Goal: Information Seeking & Learning: Learn about a topic

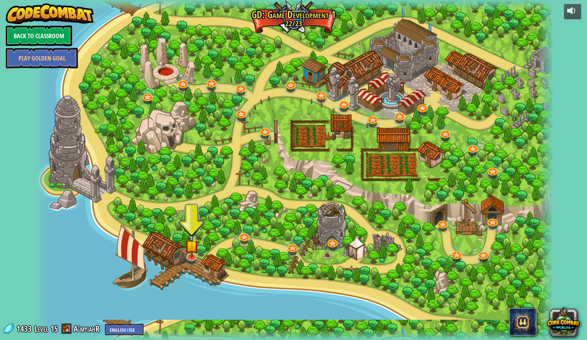
click at [43, 32] on link "Back to Classroom" at bounding box center [39, 35] width 66 height 21
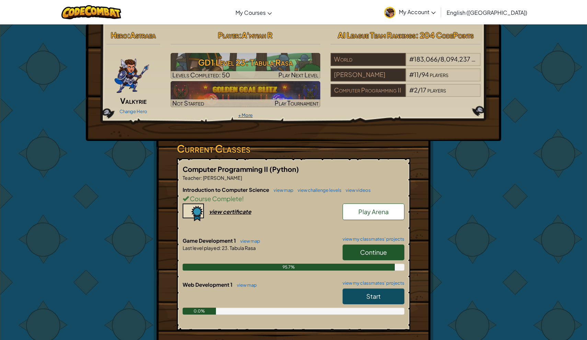
click at [250, 116] on link "+ More" at bounding box center [245, 114] width 14 height 5
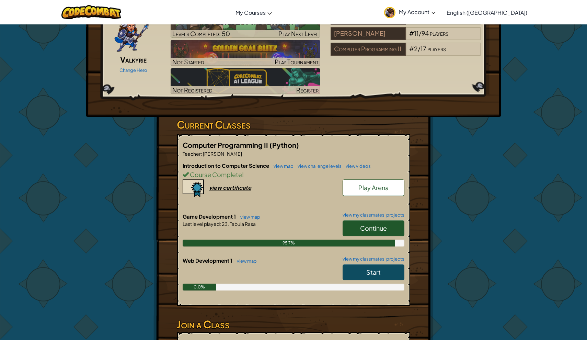
scroll to position [49, 0]
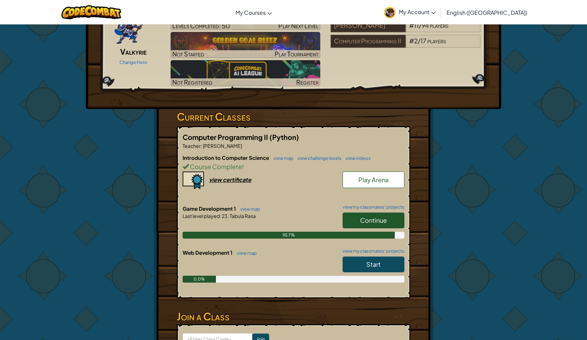
click at [372, 213] on link "Continue" at bounding box center [374, 220] width 62 height 16
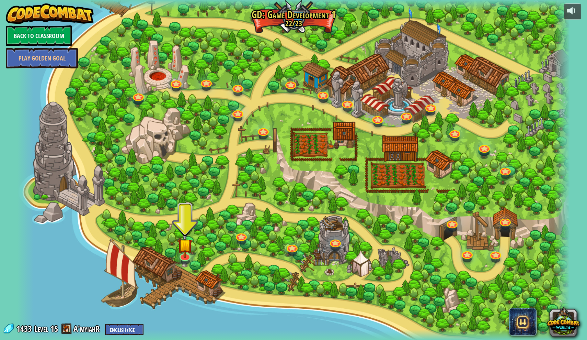
click at [56, 35] on link "Back to Classroom" at bounding box center [39, 35] width 66 height 21
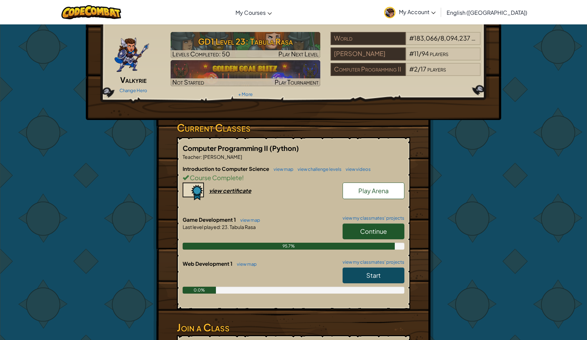
scroll to position [35, 0]
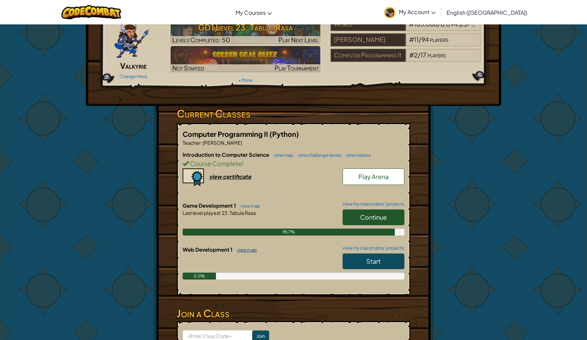
click at [242, 248] on link "view map" at bounding box center [245, 249] width 23 height 5
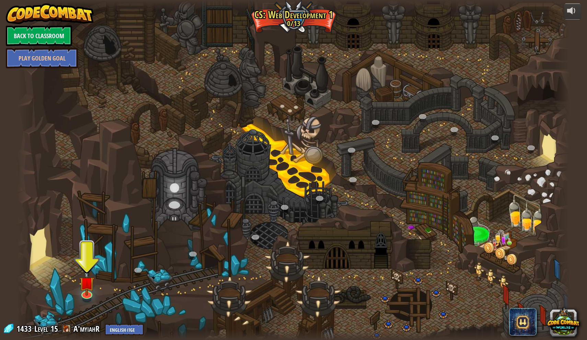
click at [58, 32] on link "Back to Classroom" at bounding box center [39, 35] width 66 height 21
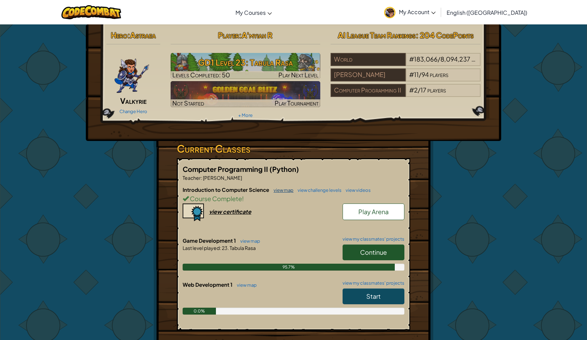
click at [286, 191] on link "view map" at bounding box center [281, 189] width 23 height 5
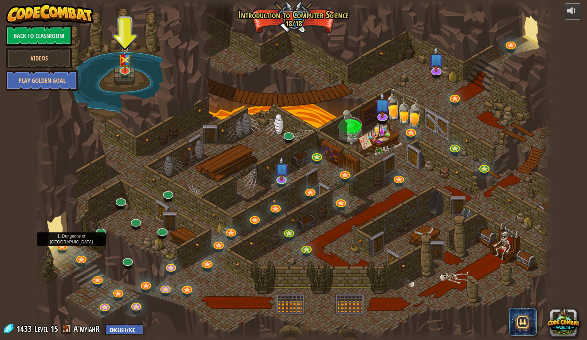
click at [61, 249] on div "25. Kithgard Gates Escape the Kithgard dungeons, and don't let the guardians ge…" at bounding box center [294, 170] width 520 height 340
click at [61, 247] on link at bounding box center [62, 244] width 14 height 14
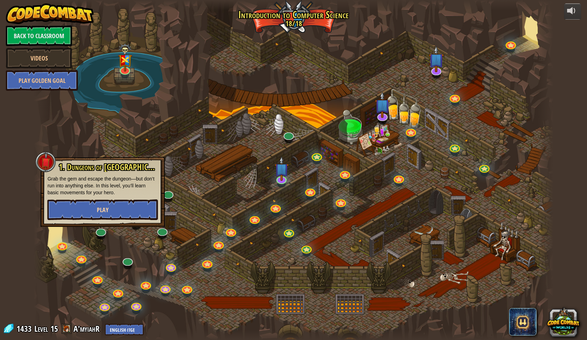
click at [116, 203] on button "Play" at bounding box center [102, 209] width 111 height 21
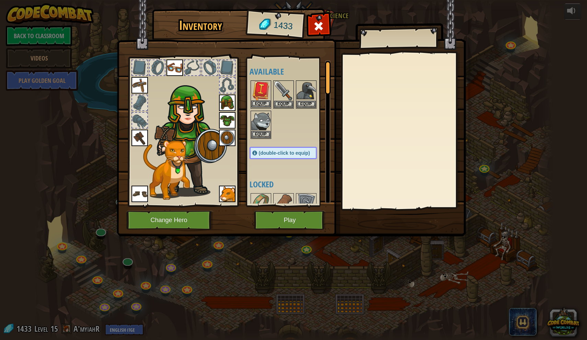
click at [265, 104] on button "Equip" at bounding box center [260, 103] width 19 height 7
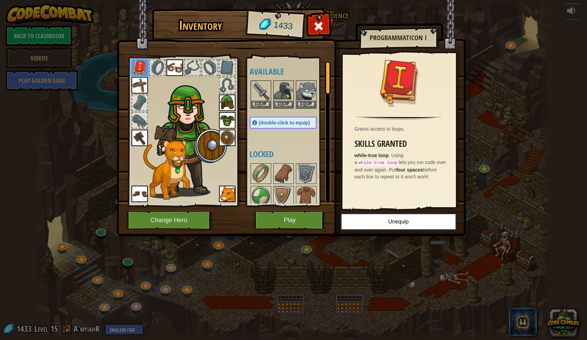
click at [272, 221] on button "Play" at bounding box center [290, 220] width 72 height 19
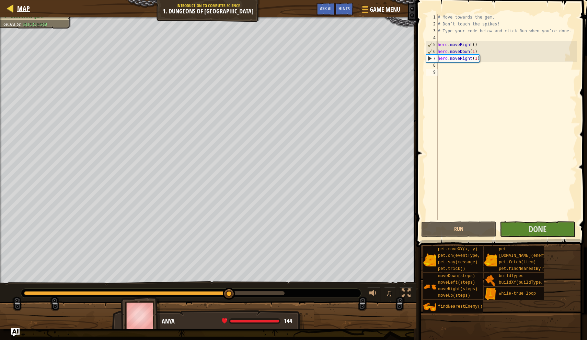
click at [26, 8] on span "Map" at bounding box center [23, 8] width 13 height 9
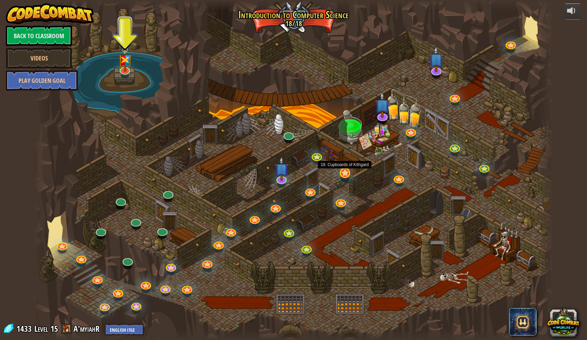
click at [345, 177] on link at bounding box center [345, 172] width 14 height 14
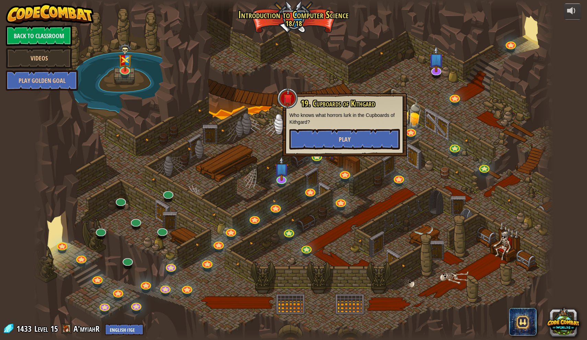
click at [367, 148] on button "Play" at bounding box center [344, 139] width 111 height 21
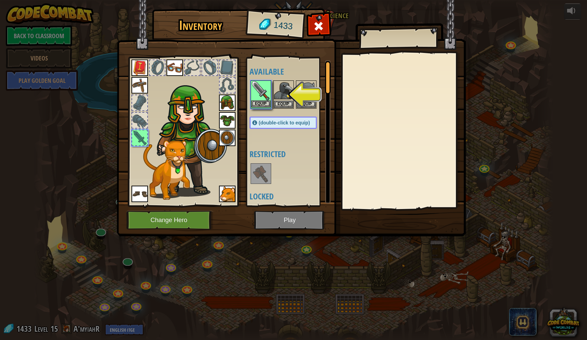
click at [264, 102] on button "Equip" at bounding box center [260, 103] width 19 height 7
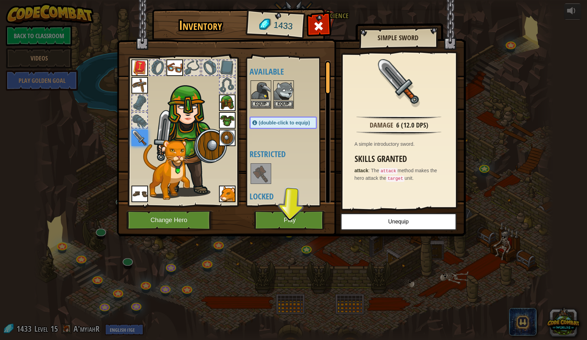
click at [302, 225] on button "Play" at bounding box center [290, 220] width 72 height 19
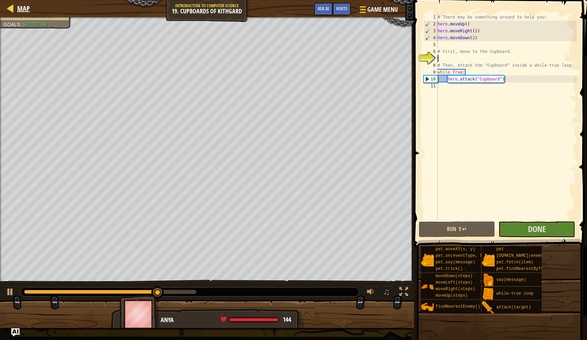
click at [25, 8] on span "Map" at bounding box center [23, 8] width 13 height 9
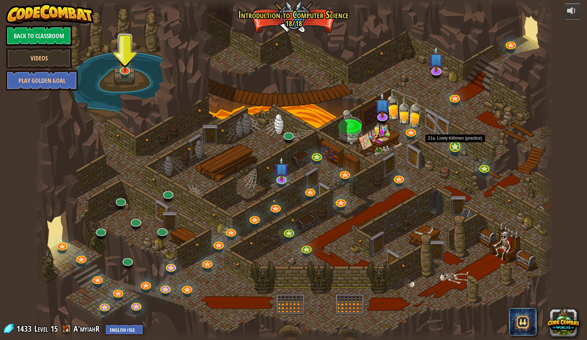
click at [454, 146] on link at bounding box center [454, 146] width 14 height 14
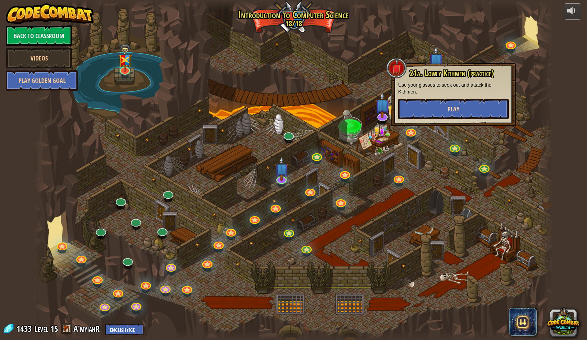
click at [466, 106] on button "Play" at bounding box center [453, 109] width 111 height 21
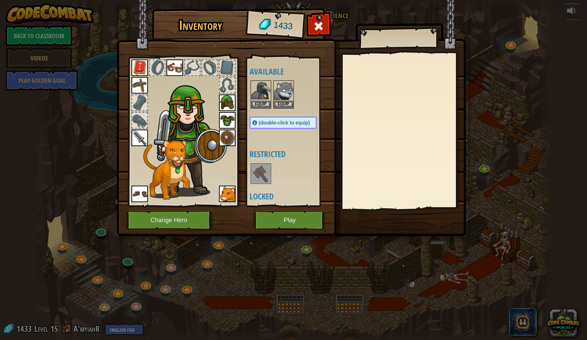
click at [300, 223] on button "Play" at bounding box center [290, 220] width 72 height 19
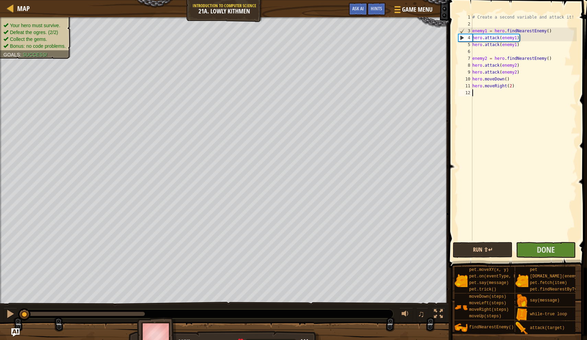
click at [501, 251] on button "Run ⇧↵" at bounding box center [483, 250] width 60 height 16
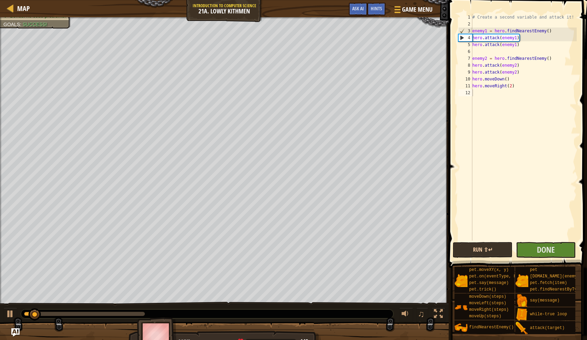
click at [497, 251] on button "Run ⇧↵" at bounding box center [483, 250] width 60 height 16
click at [18, 8] on span "Map" at bounding box center [23, 8] width 13 height 9
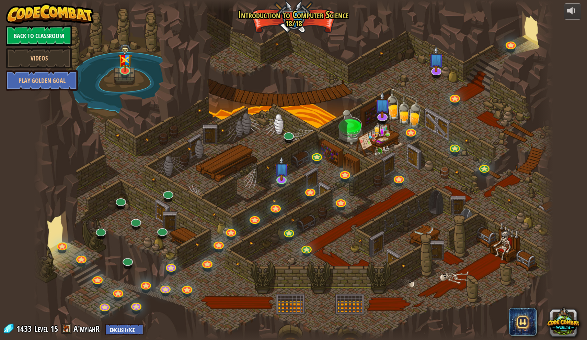
click at [45, 32] on link "Back to Classroom" at bounding box center [39, 35] width 66 height 21
